Goal: Task Accomplishment & Management: Manage account settings

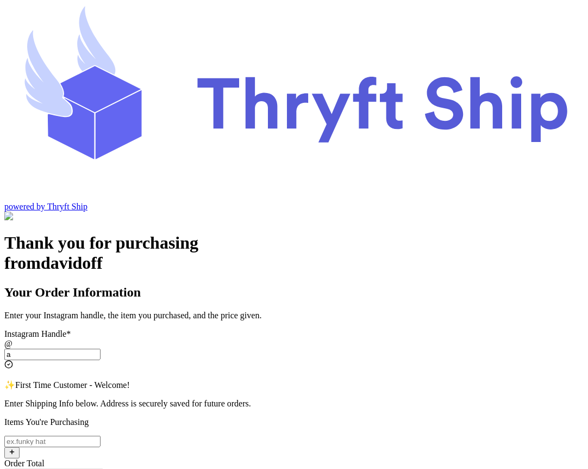
click at [101, 348] on input "a" at bounding box center [52, 353] width 96 height 11
type input "acc"
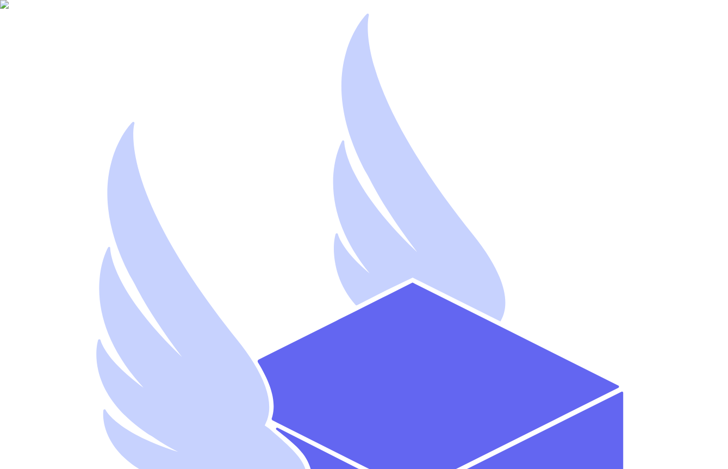
type input "[EMAIL_ADDRESS][DOMAIN_NAME]"
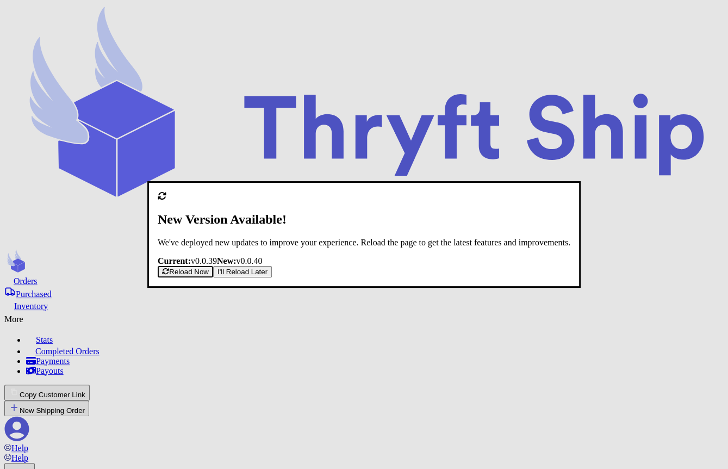
click at [213, 277] on button "Reload Now" at bounding box center [185, 271] width 55 height 11
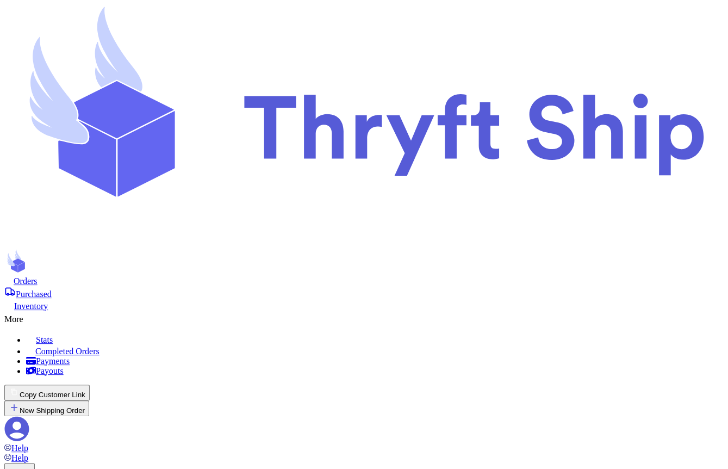
click at [29, 416] on icon at bounding box center [17, 428] width 24 height 24
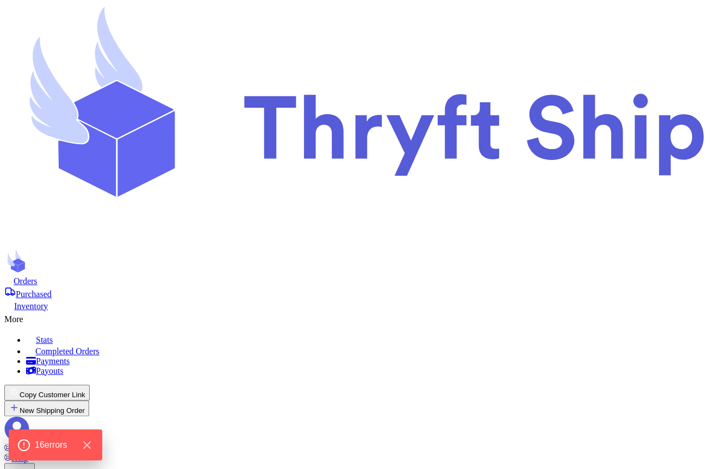
click at [29, 416] on icon at bounding box center [16, 428] width 25 height 25
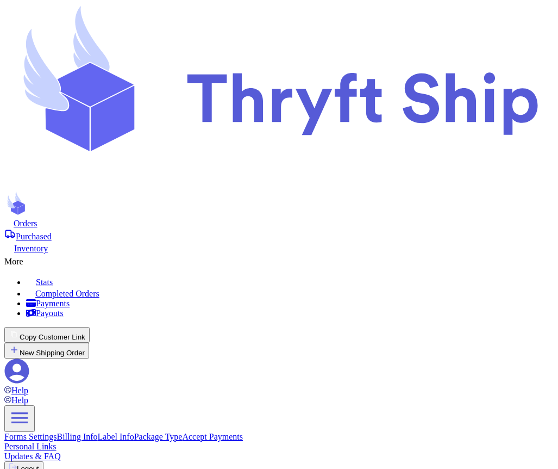
type input "davidoff"
